Goal: Transaction & Acquisition: Book appointment/travel/reservation

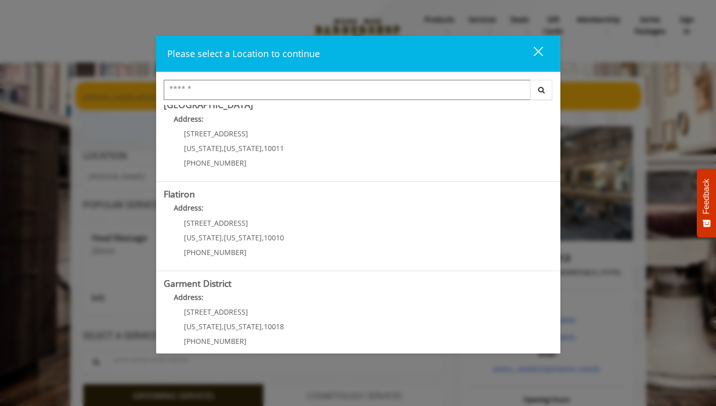
scroll to position [202, 0]
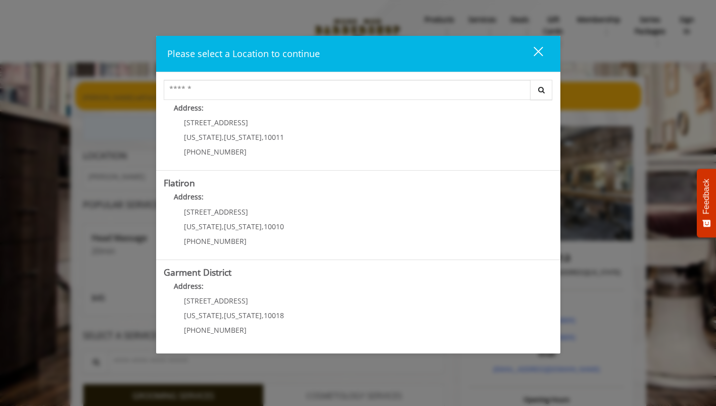
click at [361, 308] on District "Garment District Address: [STREET_ADDRESS][US_STATE][US_STATE] (212) 997-4247" at bounding box center [358, 305] width 389 height 74
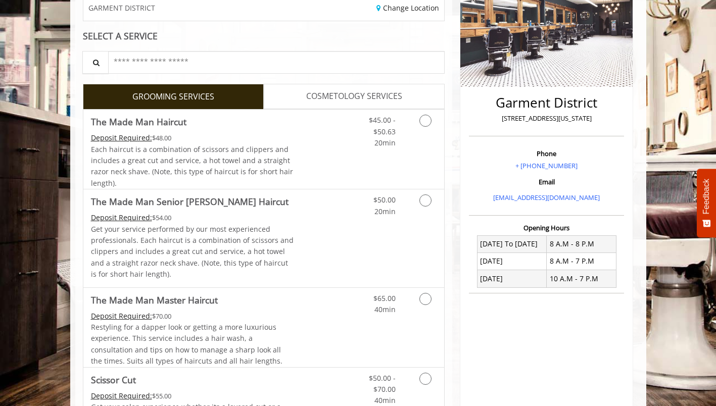
scroll to position [170, 0]
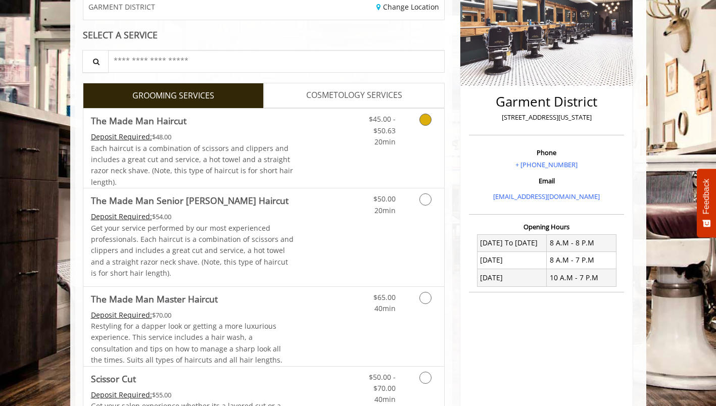
click at [427, 121] on icon "Grooming services" at bounding box center [426, 120] width 12 height 12
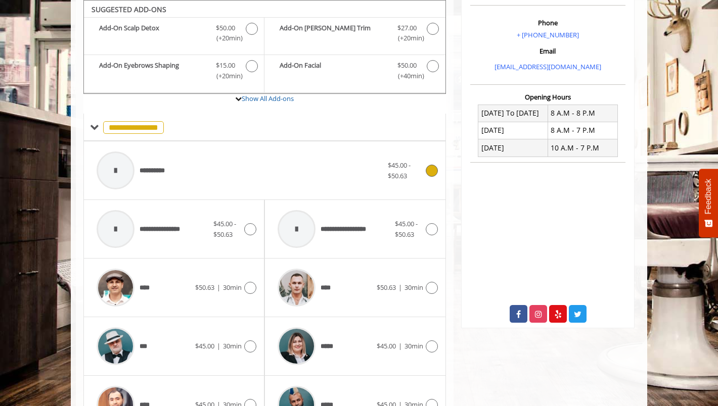
scroll to position [320, 0]
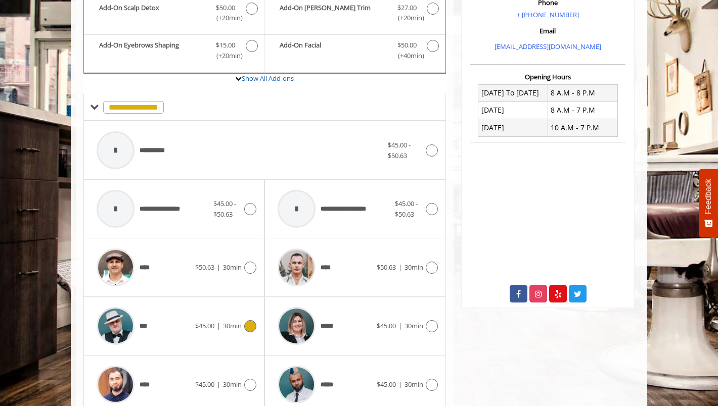
click at [245, 332] on div "*** $45.00 | 30min" at bounding box center [173, 326] width 165 height 48
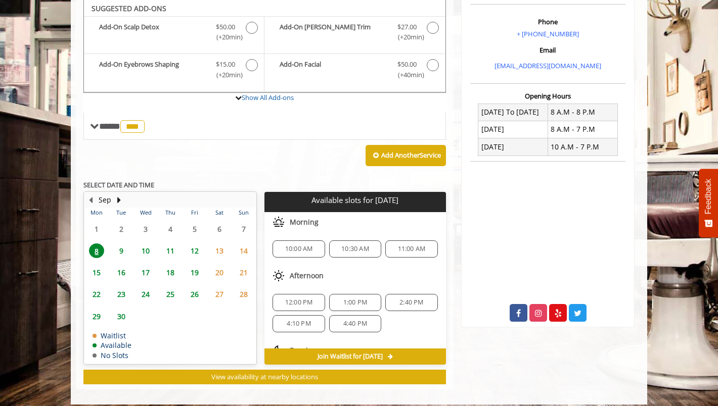
scroll to position [300, 0]
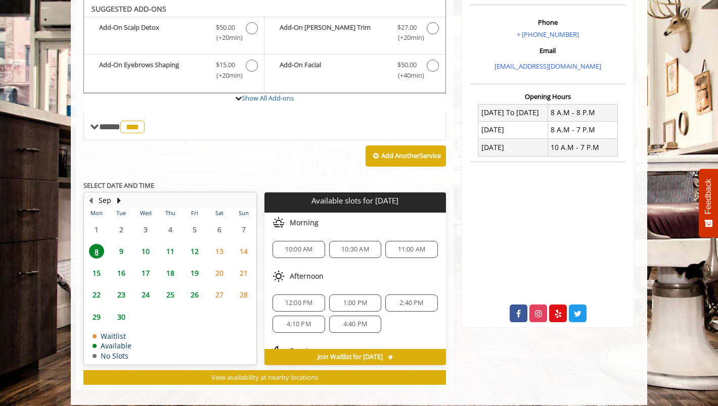
click at [357, 256] on div "10:30 AM" at bounding box center [355, 249] width 52 height 17
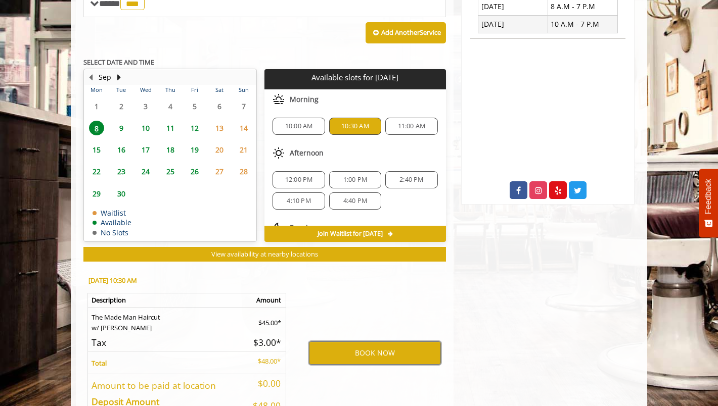
scroll to position [428, 0]
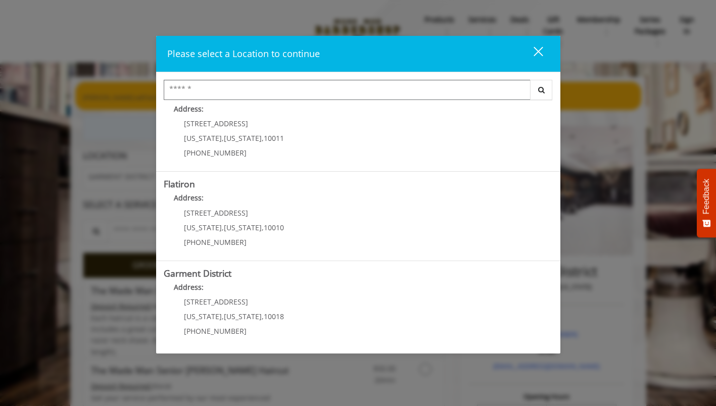
scroll to position [202, 0]
click at [267, 318] on span "10018" at bounding box center [274, 316] width 20 height 10
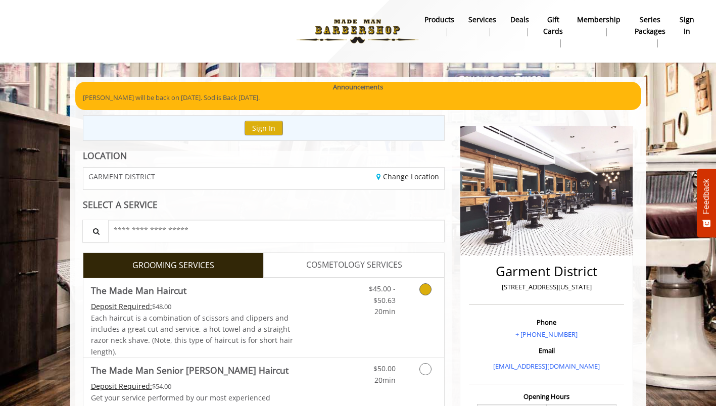
click at [424, 294] on icon "Grooming services" at bounding box center [426, 290] width 12 height 12
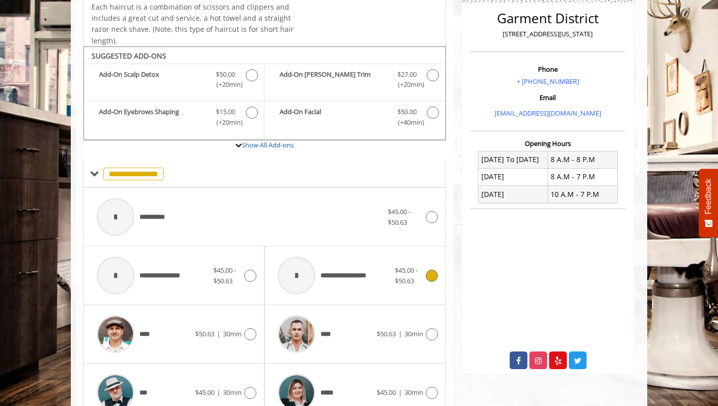
scroll to position [300, 0]
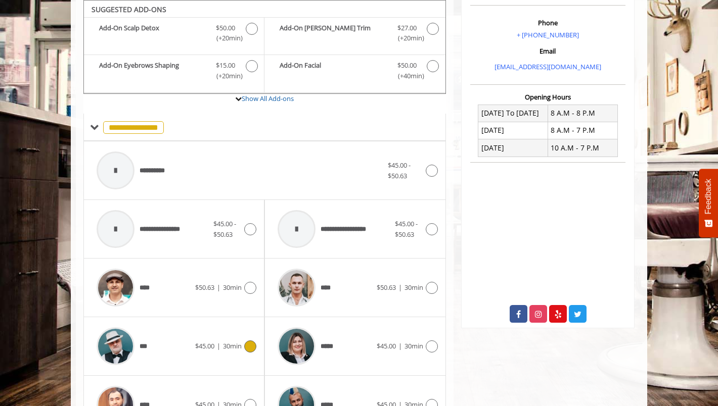
click at [251, 348] on icon at bounding box center [250, 347] width 12 height 12
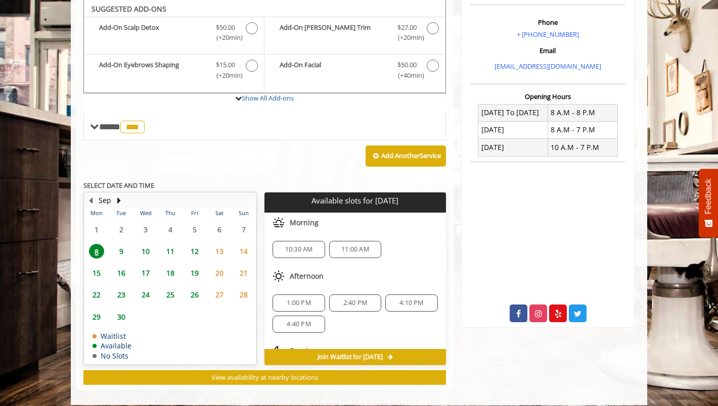
click at [292, 254] on div "10:30 AM" at bounding box center [298, 249] width 52 height 17
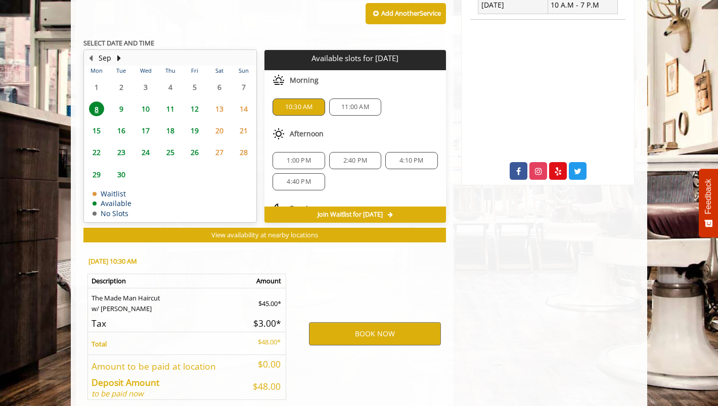
scroll to position [491, 0]
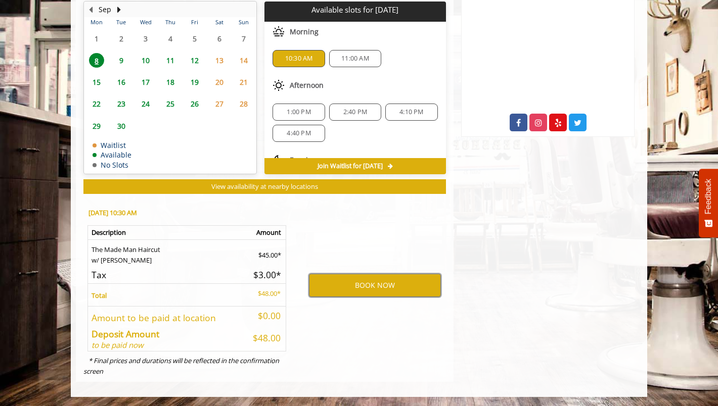
click at [360, 288] on button "BOOK NOW" at bounding box center [375, 285] width 132 height 23
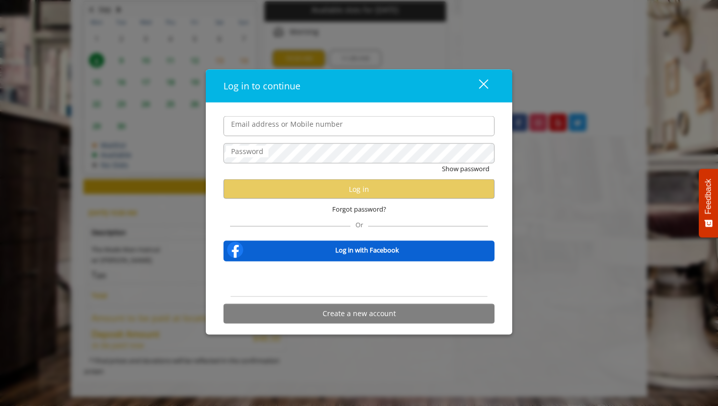
type input "**********"
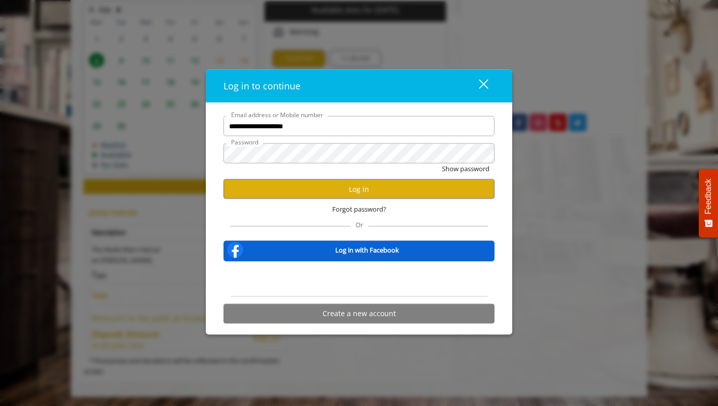
scroll to position [0, 0]
click at [319, 188] on button "Log in" at bounding box center [358, 189] width 271 height 20
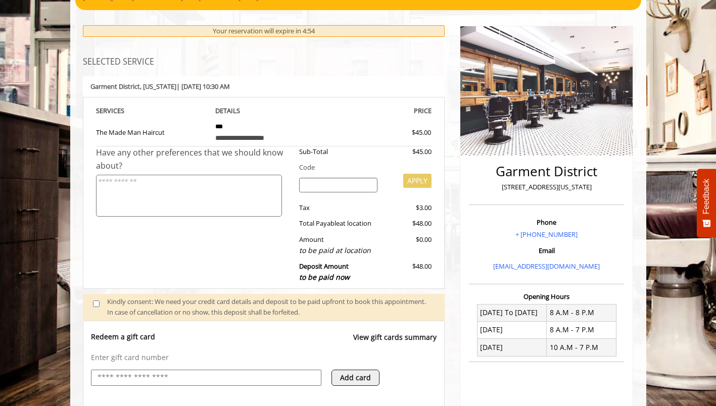
scroll to position [160, 0]
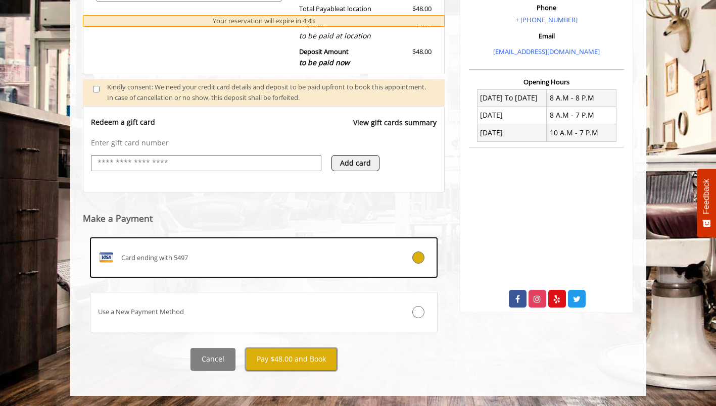
click at [313, 363] on button "Pay $48.00 and Book" at bounding box center [291, 359] width 91 height 23
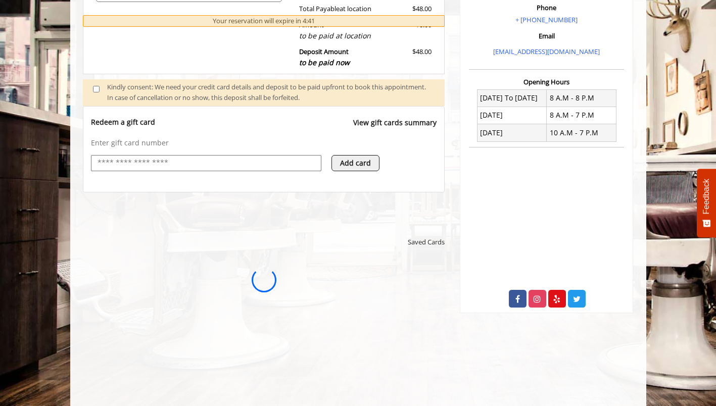
scroll to position [0, 0]
